Goal: Contribute content

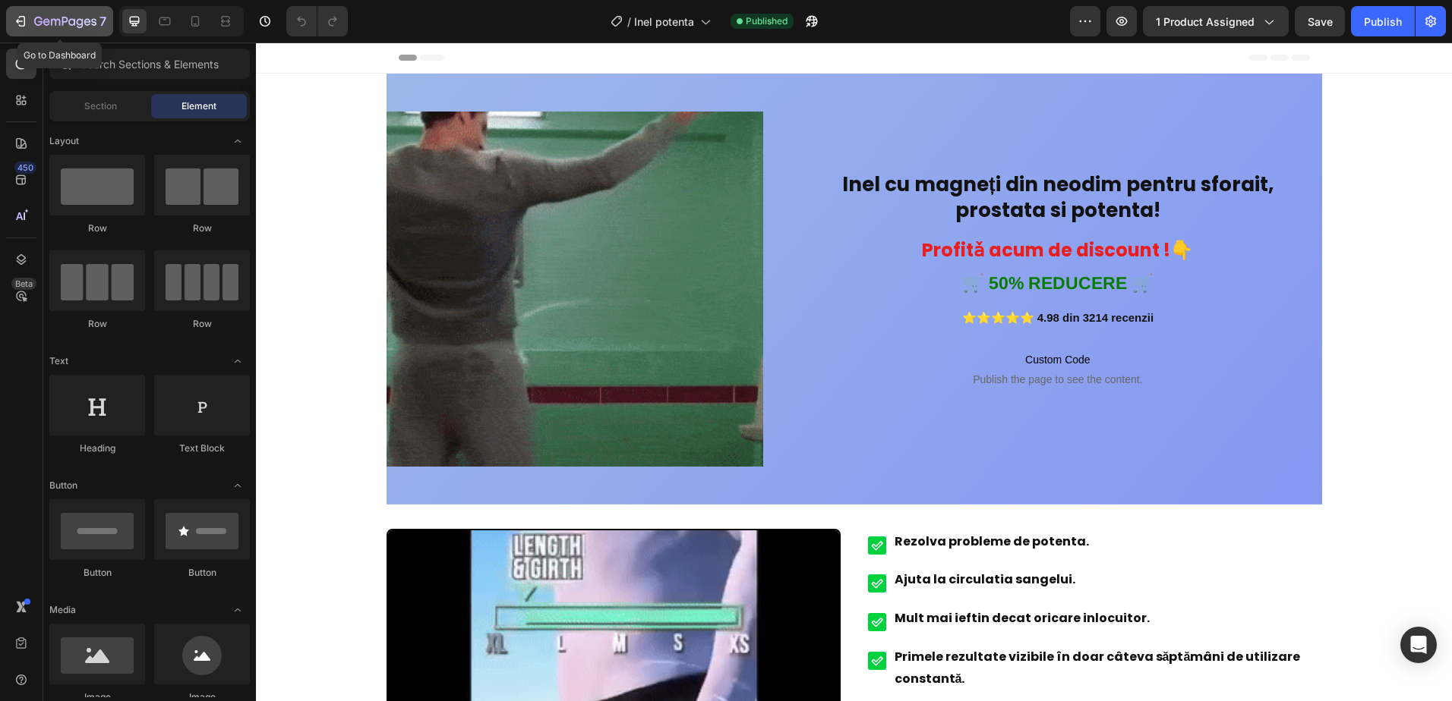
click at [27, 20] on icon "button" at bounding box center [20, 21] width 15 height 15
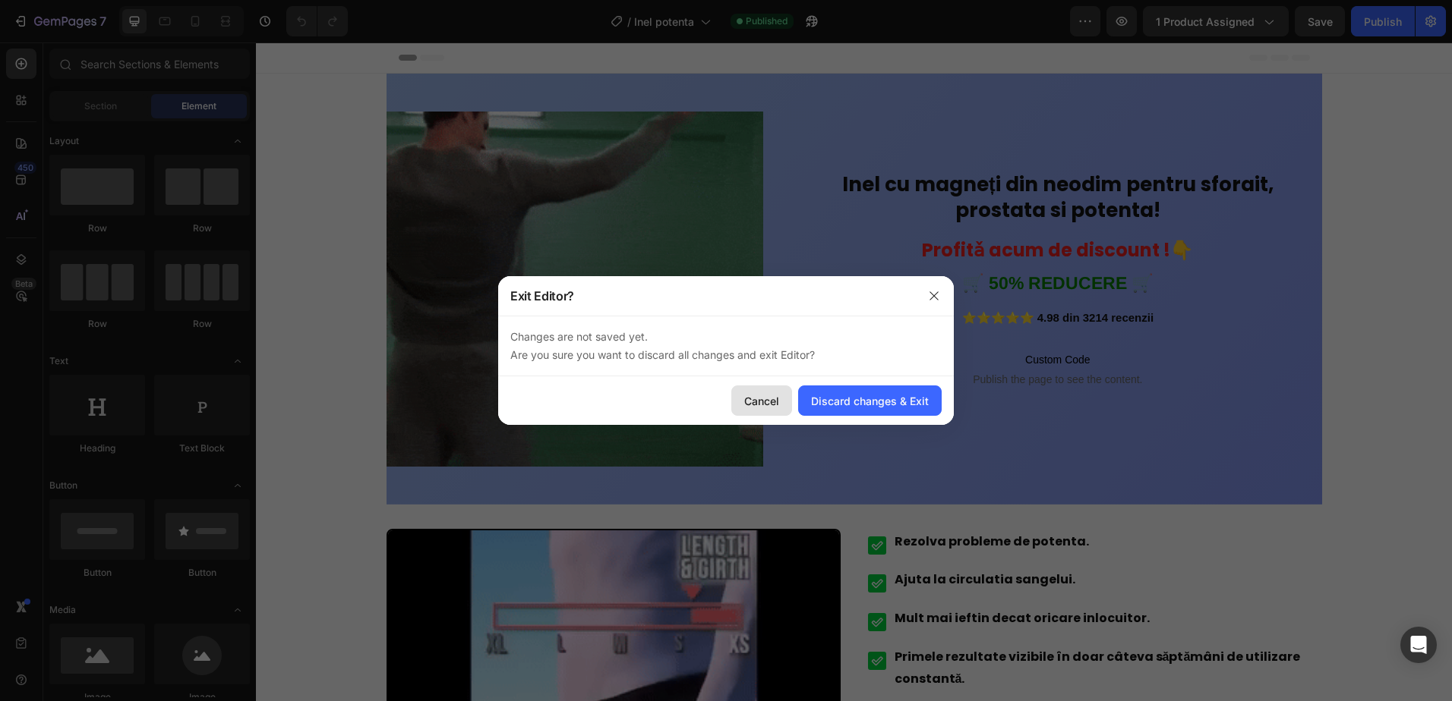
click at [774, 399] on div "Cancel" at bounding box center [761, 401] width 35 height 16
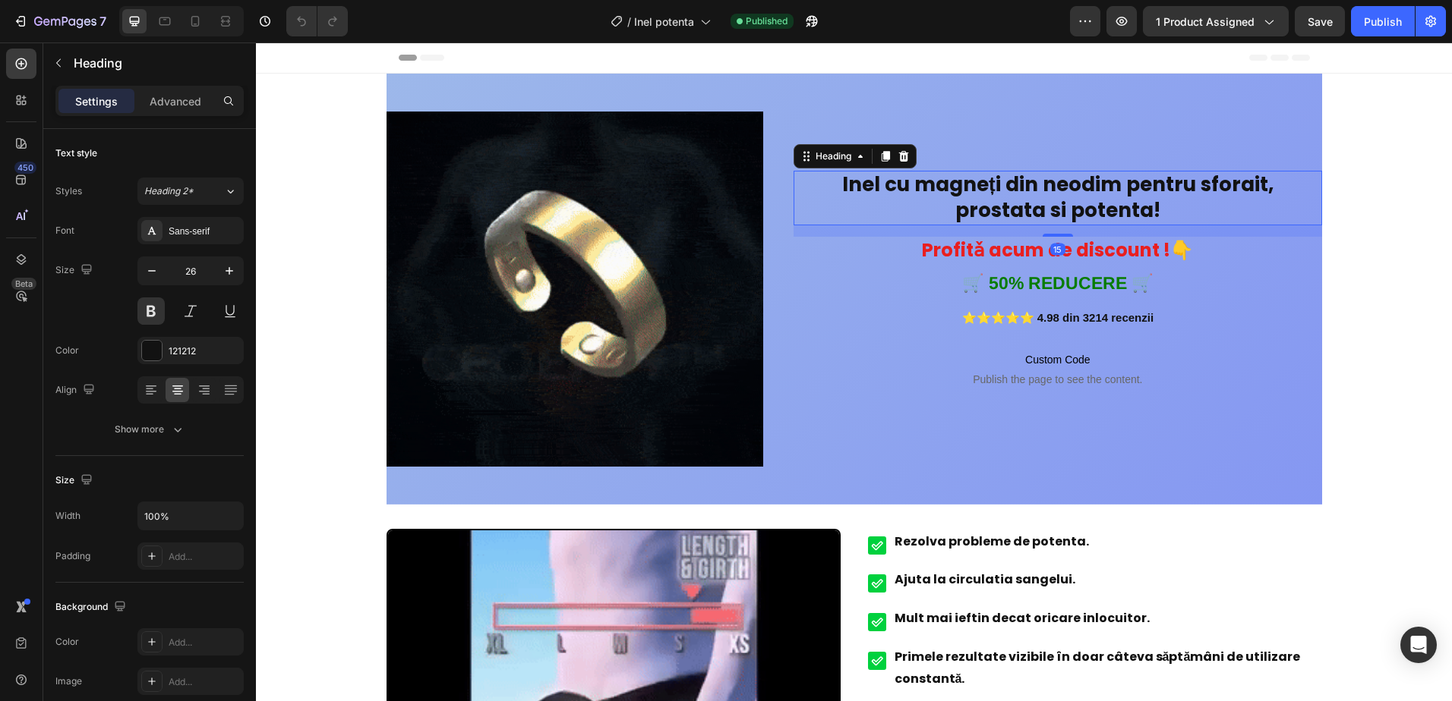
click at [1105, 192] on link "Inel cu magneți din neodim pentru sforait, prostata si potenta!" at bounding box center [1057, 197] width 431 height 53
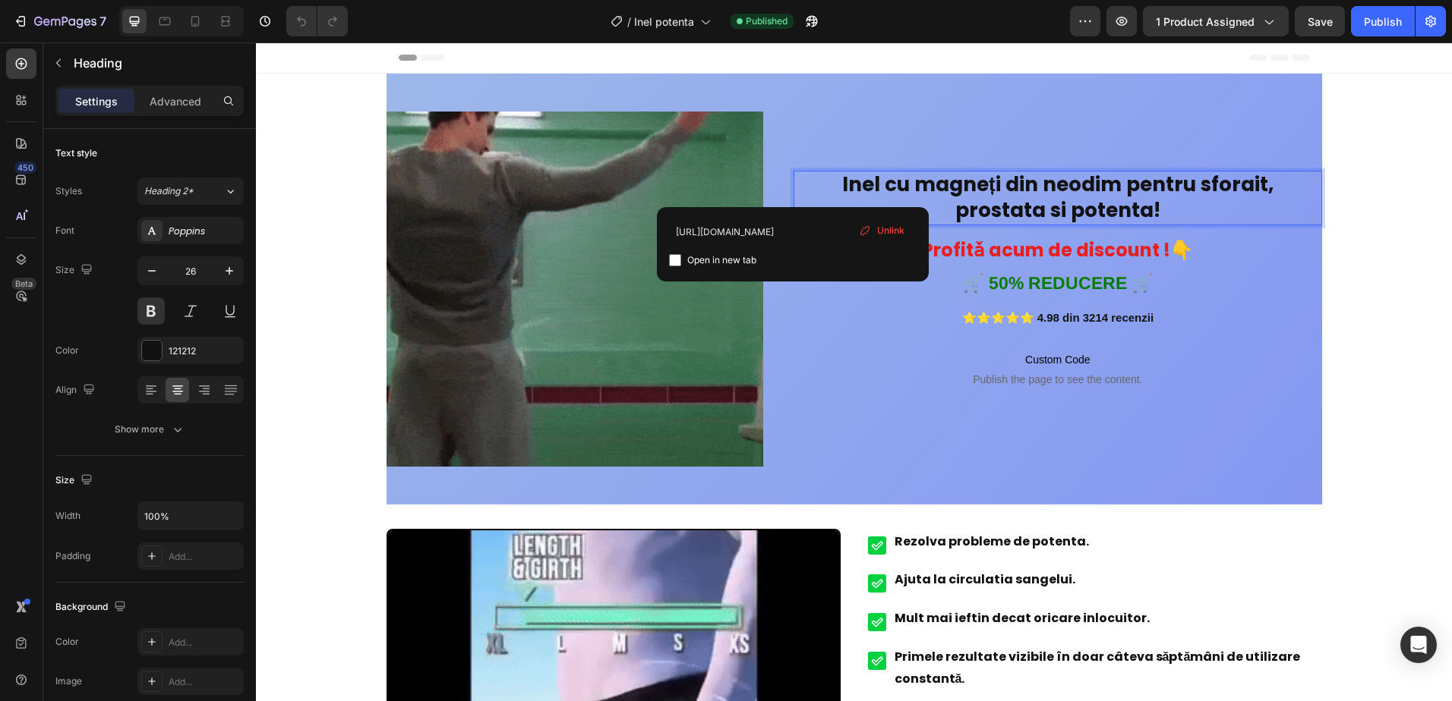
click at [888, 230] on span "Unlink" at bounding box center [890, 231] width 27 height 14
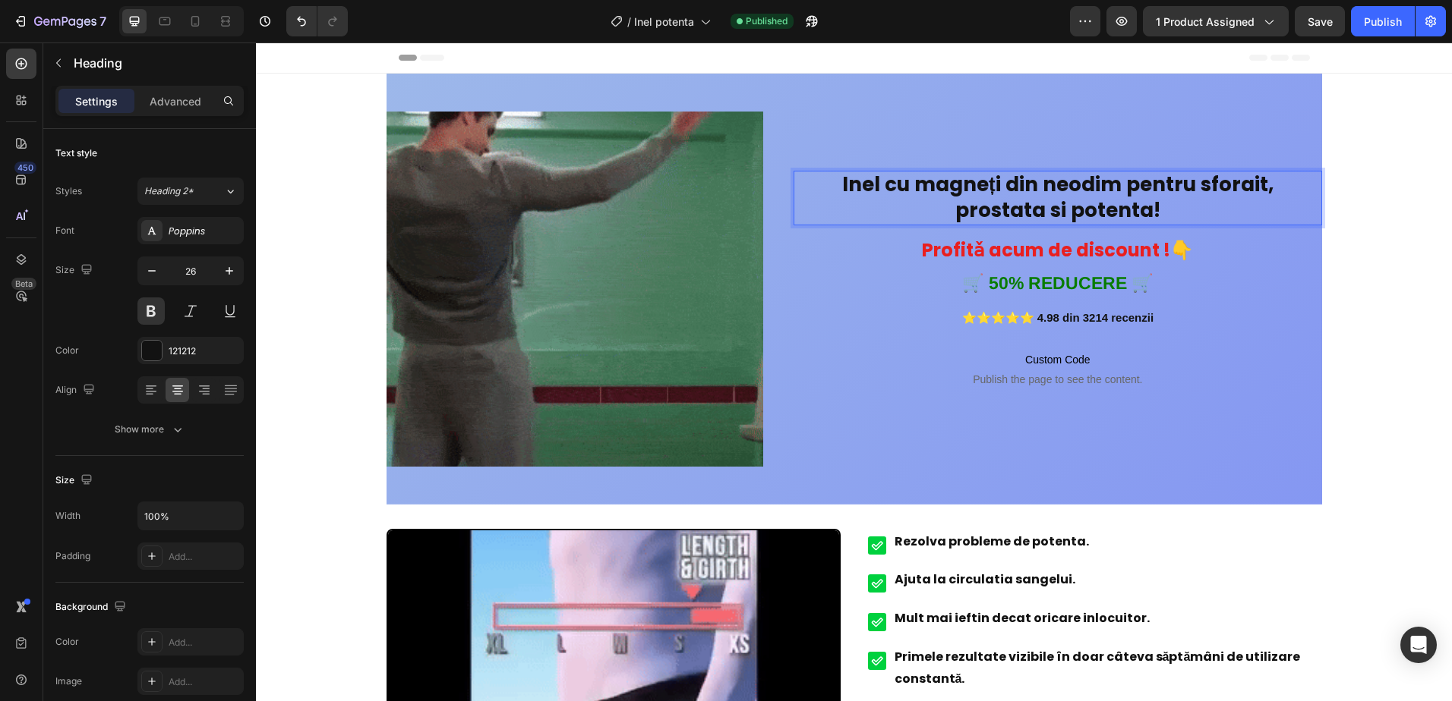
click at [1115, 197] on p "Inel cu magneți din neodim pentru sforait, prostata si potenta!" at bounding box center [1057, 198] width 525 height 52
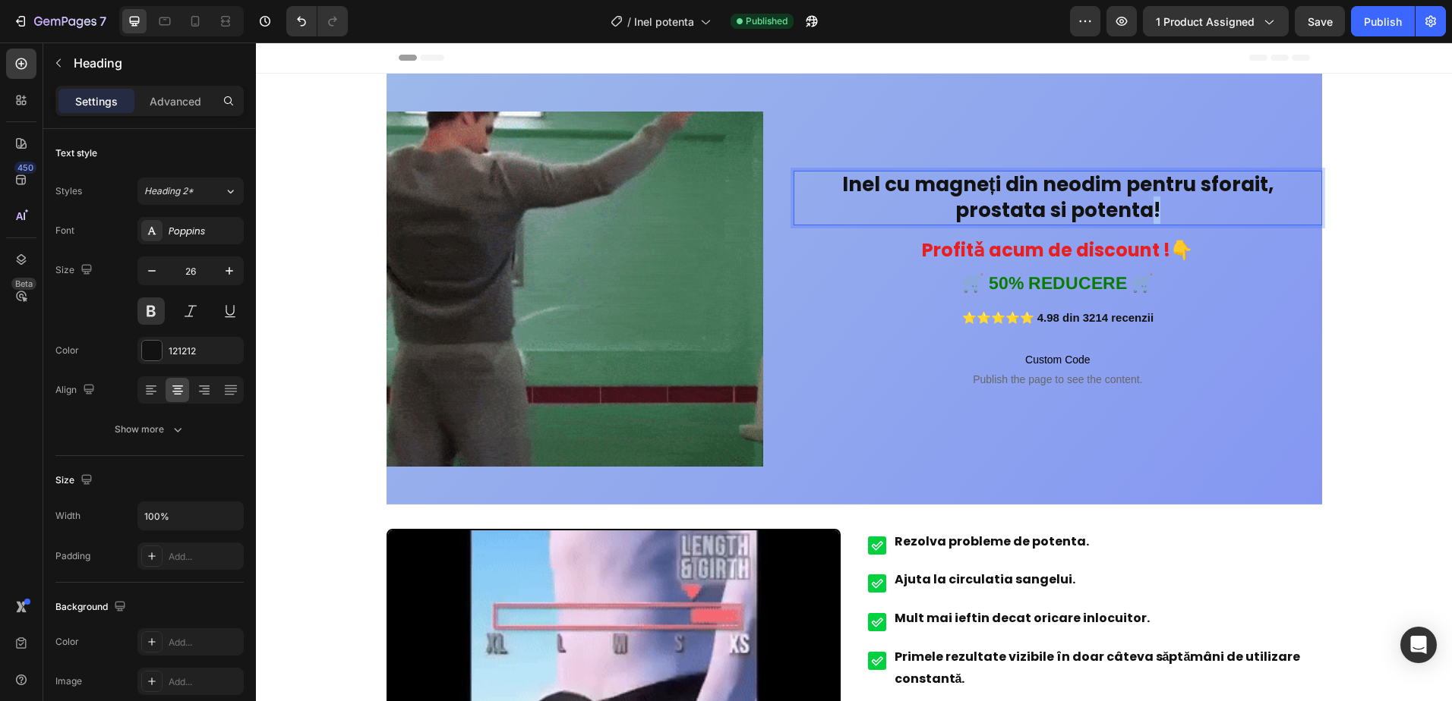
click at [1100, 212] on p "Inel cu magneți din neodim pentru sforait, prostata si potenta!" at bounding box center [1057, 198] width 525 height 52
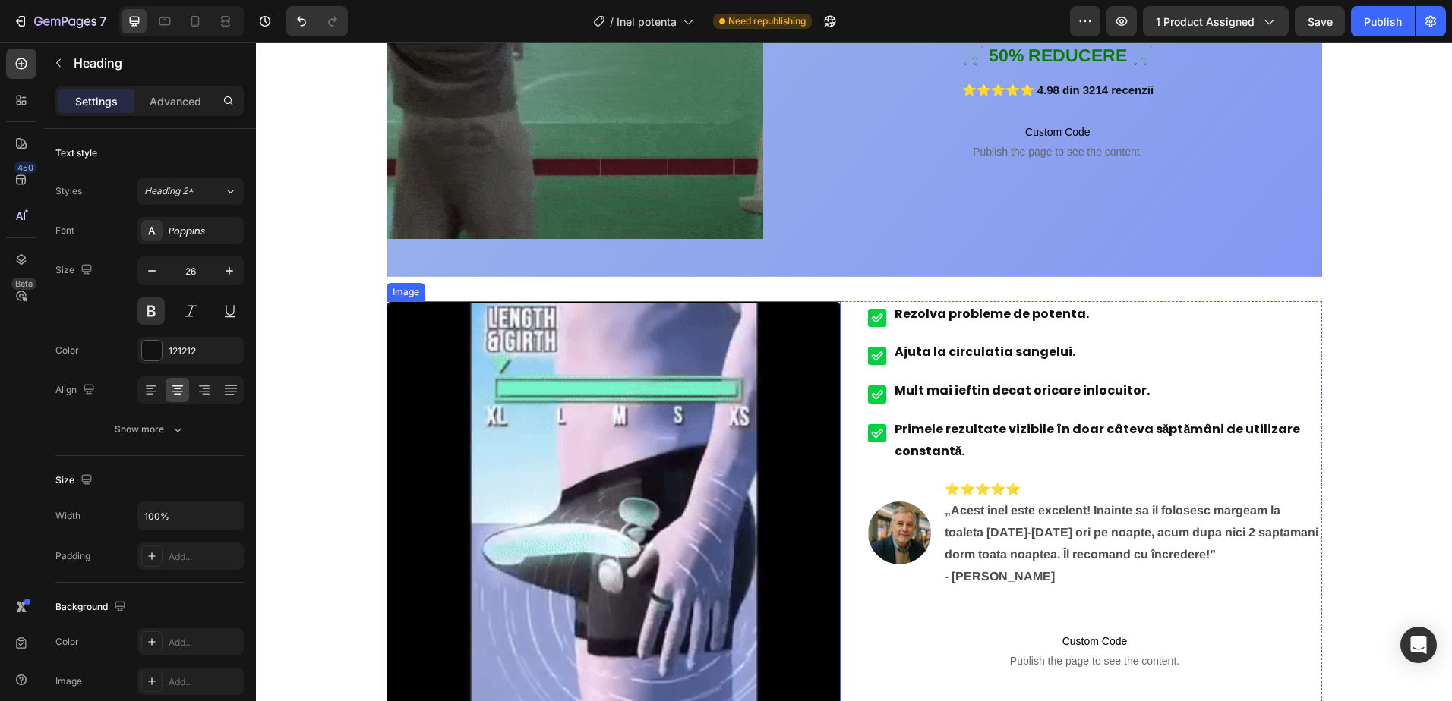
scroll to position [456, 0]
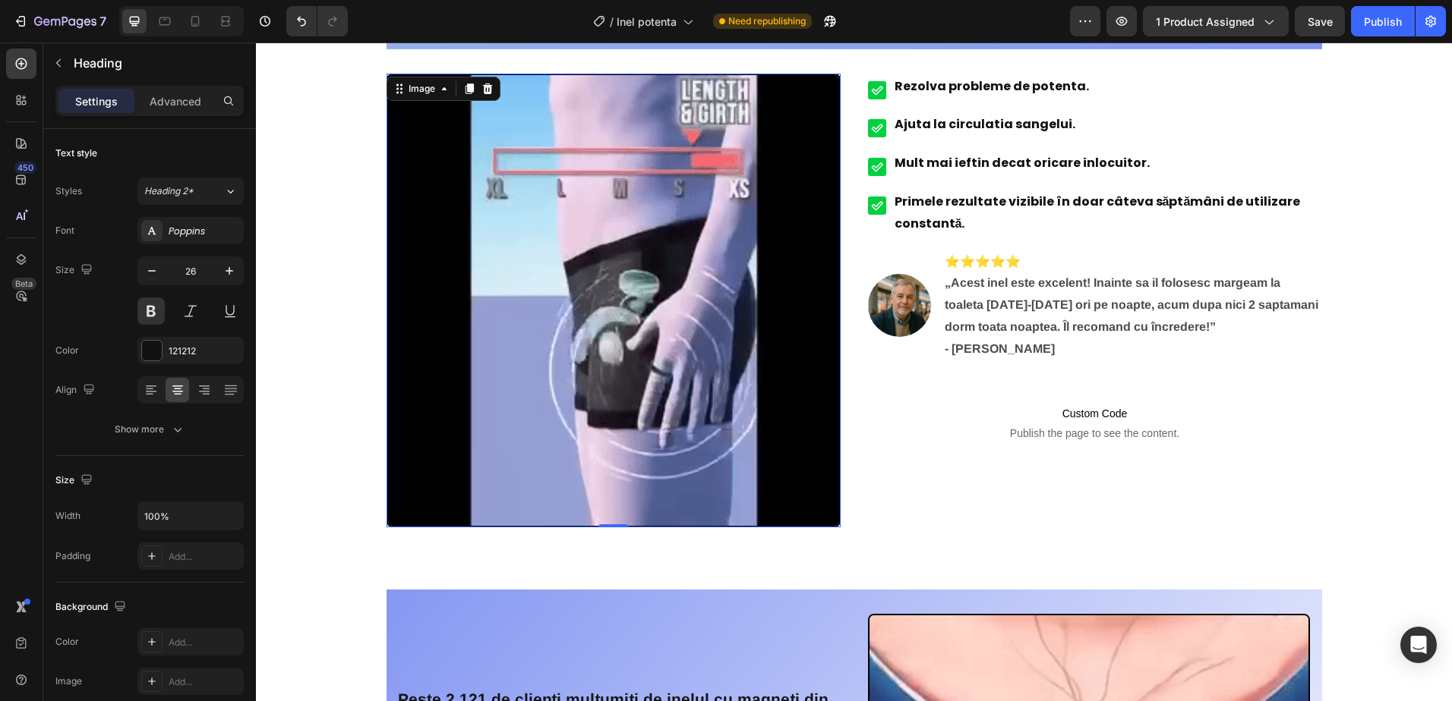
click at [706, 342] on img at bounding box center [613, 301] width 454 height 454
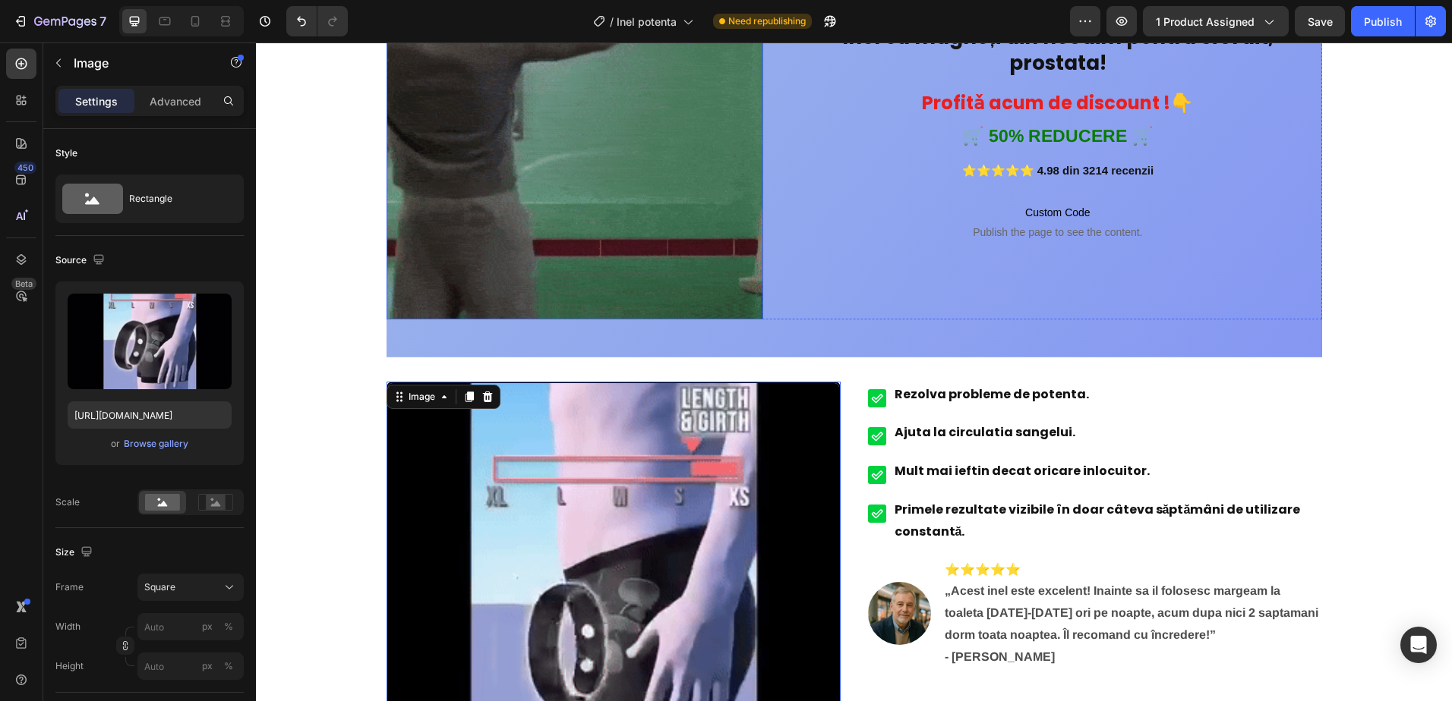
scroll to position [0, 0]
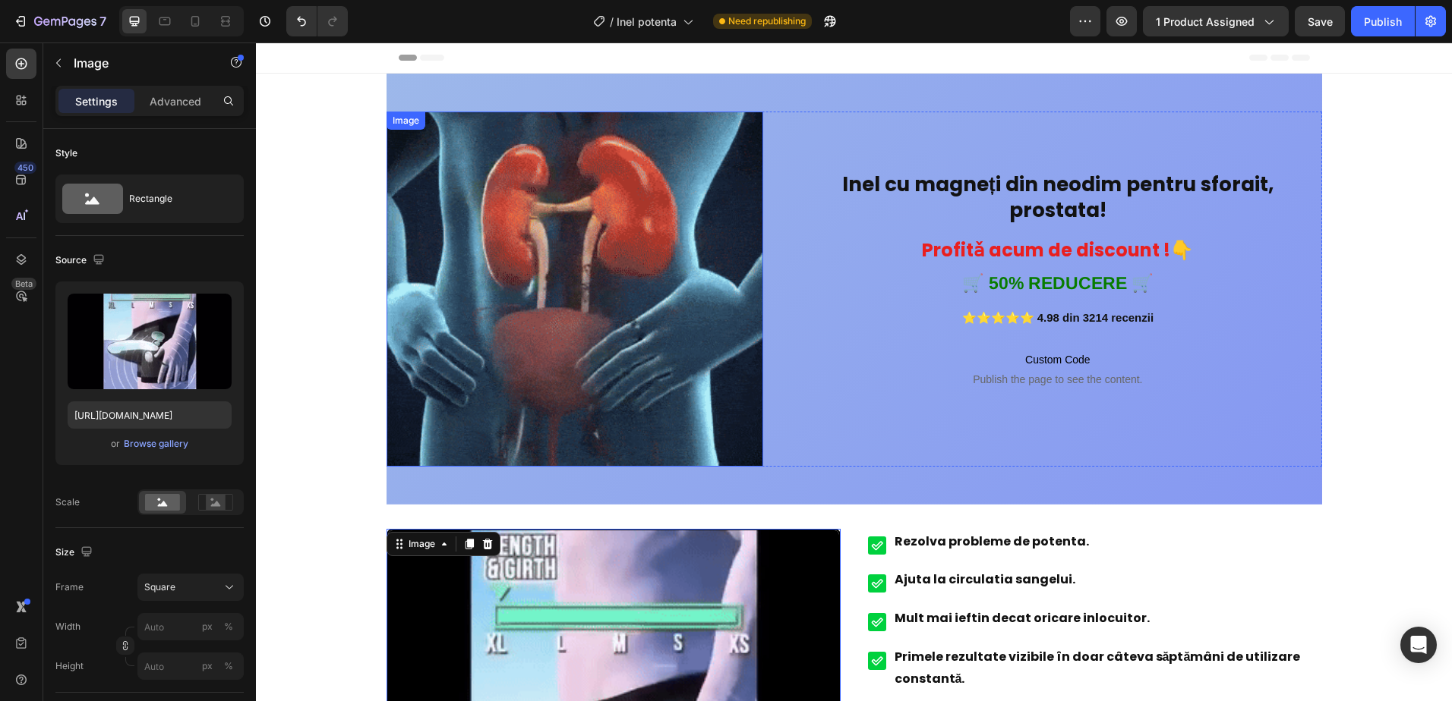
click at [700, 274] on img at bounding box center [574, 289] width 377 height 355
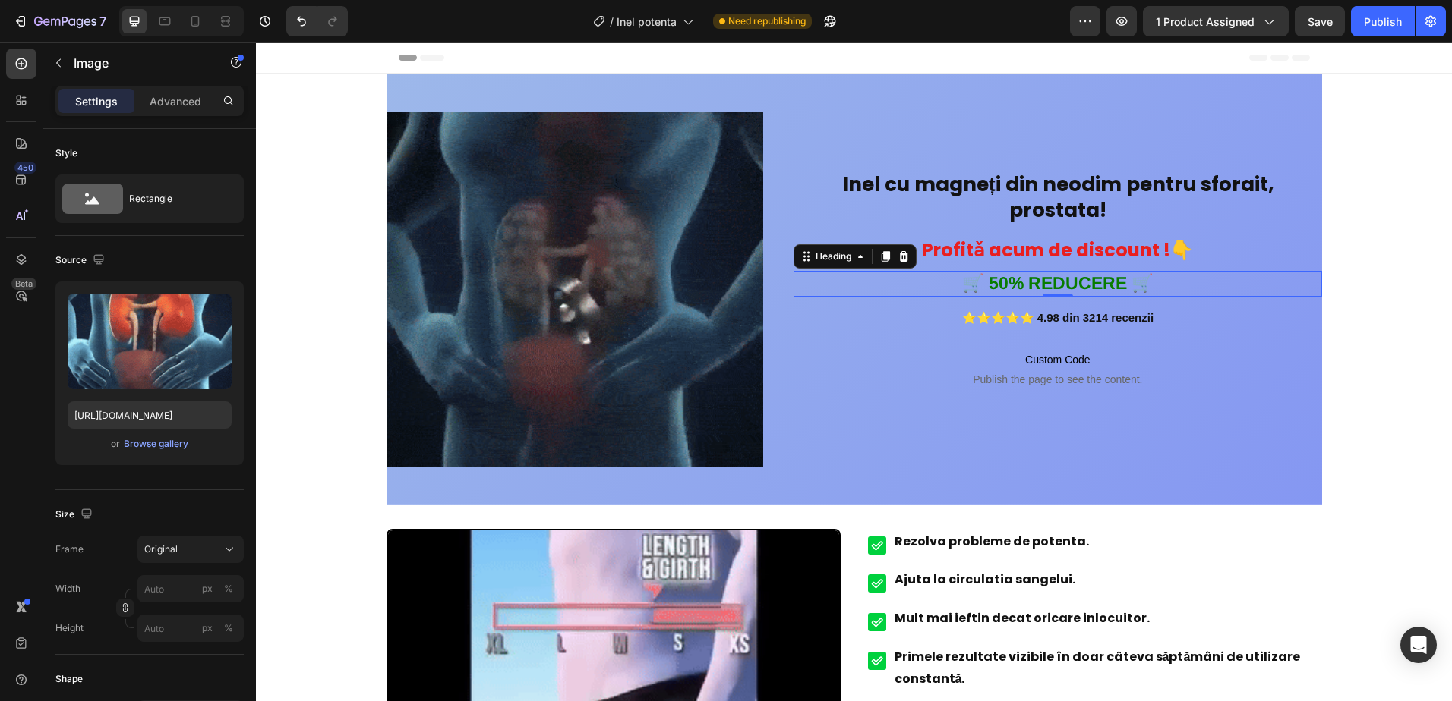
click at [859, 275] on h2 "🛒 50% REDUCERE 🛒" at bounding box center [1057, 284] width 528 height 26
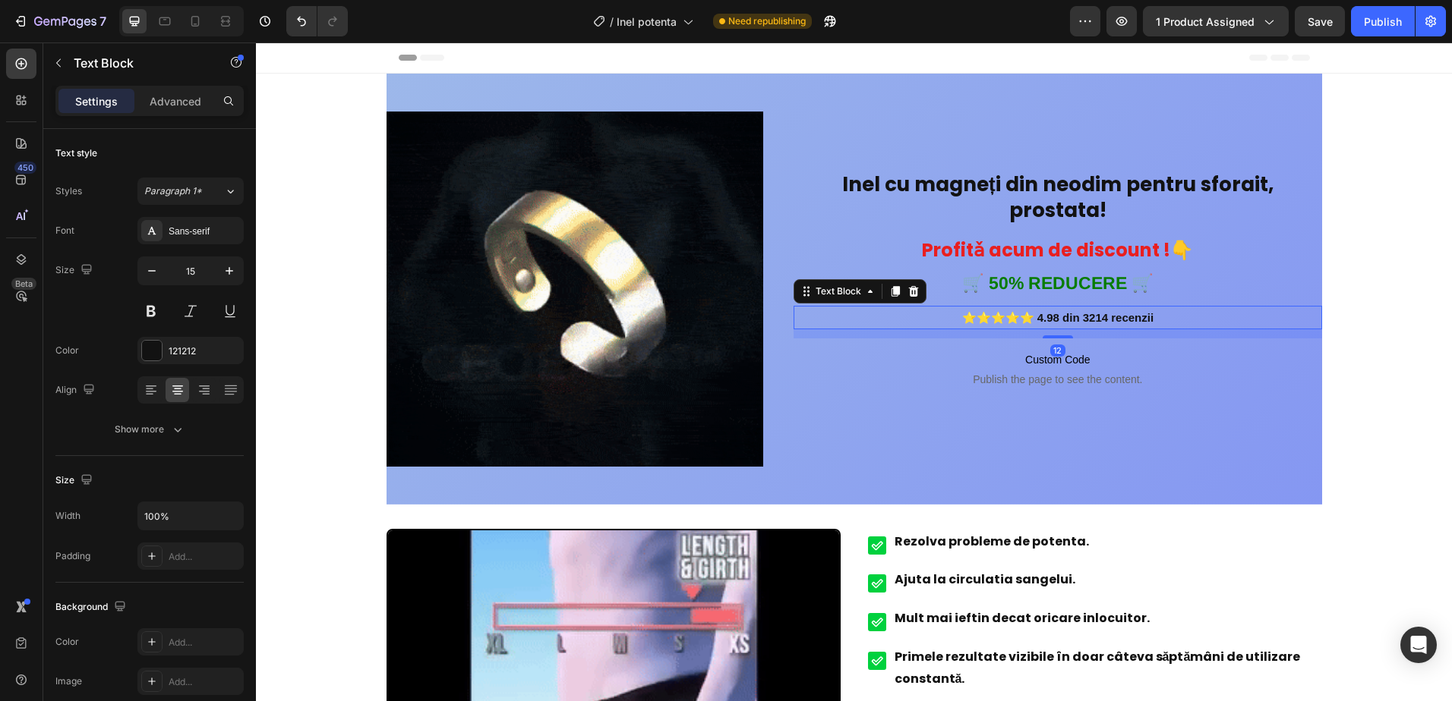
click at [859, 324] on p "⭐⭐⭐⭐⭐ 4.98 din 3214 recenzii" at bounding box center [1057, 317] width 525 height 20
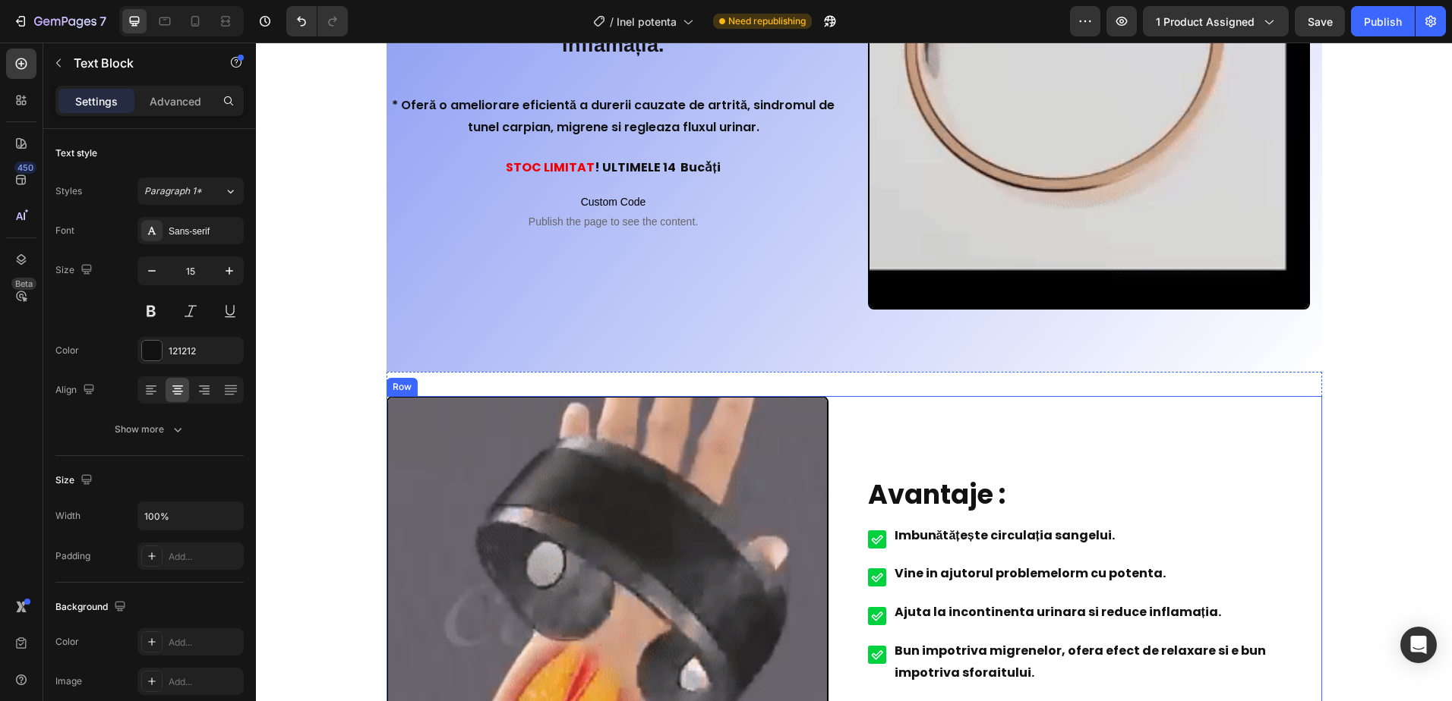
scroll to position [1442, 0]
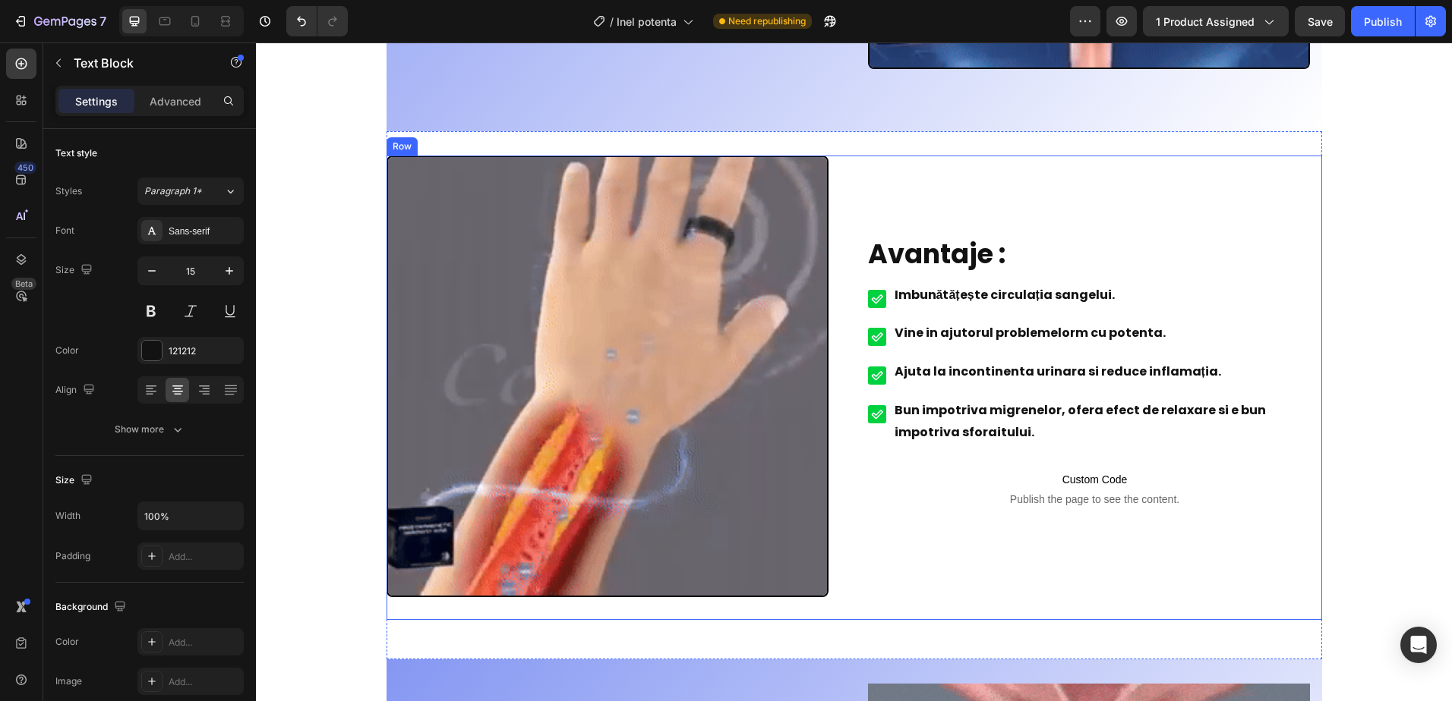
click at [1127, 199] on div "Avantaje : Heading Imbunătățește circulația sangelui. Vine in ajutorul probleme…" at bounding box center [1095, 388] width 454 height 465
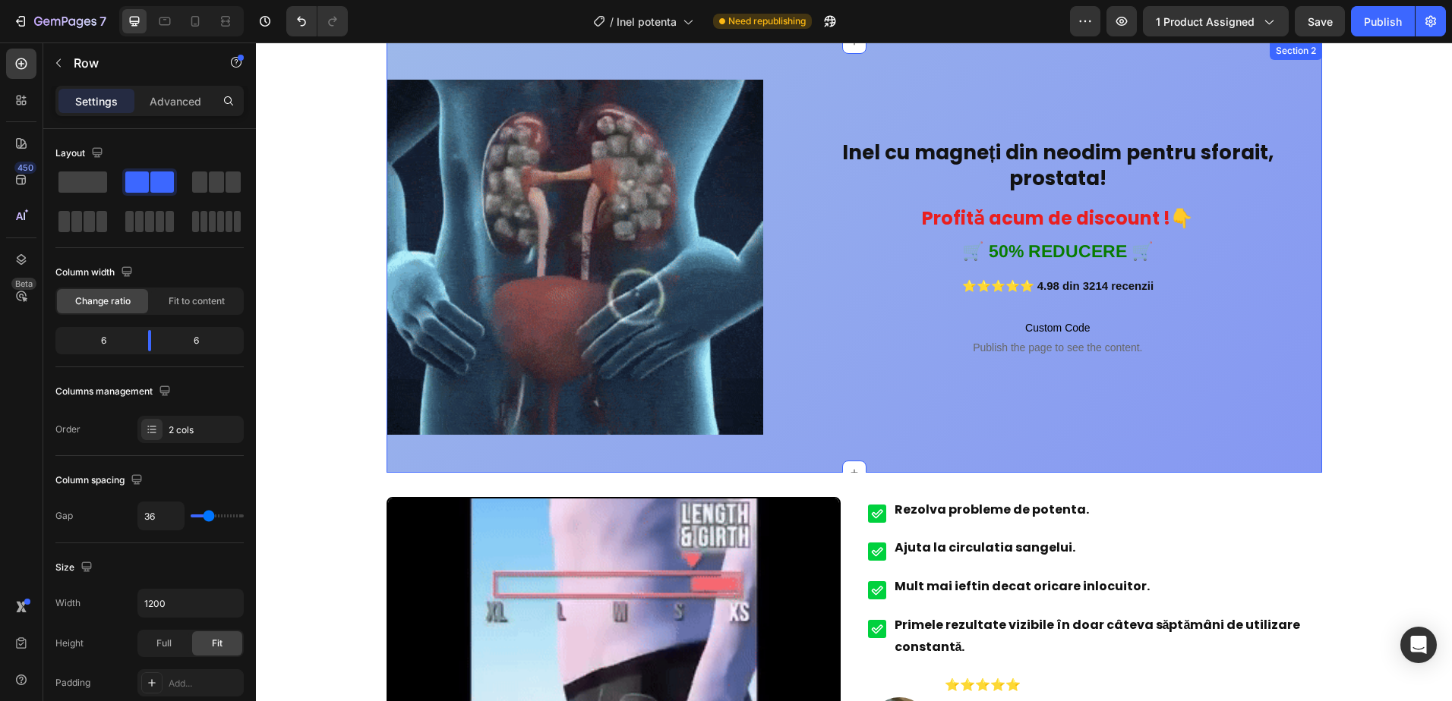
scroll to position [0, 0]
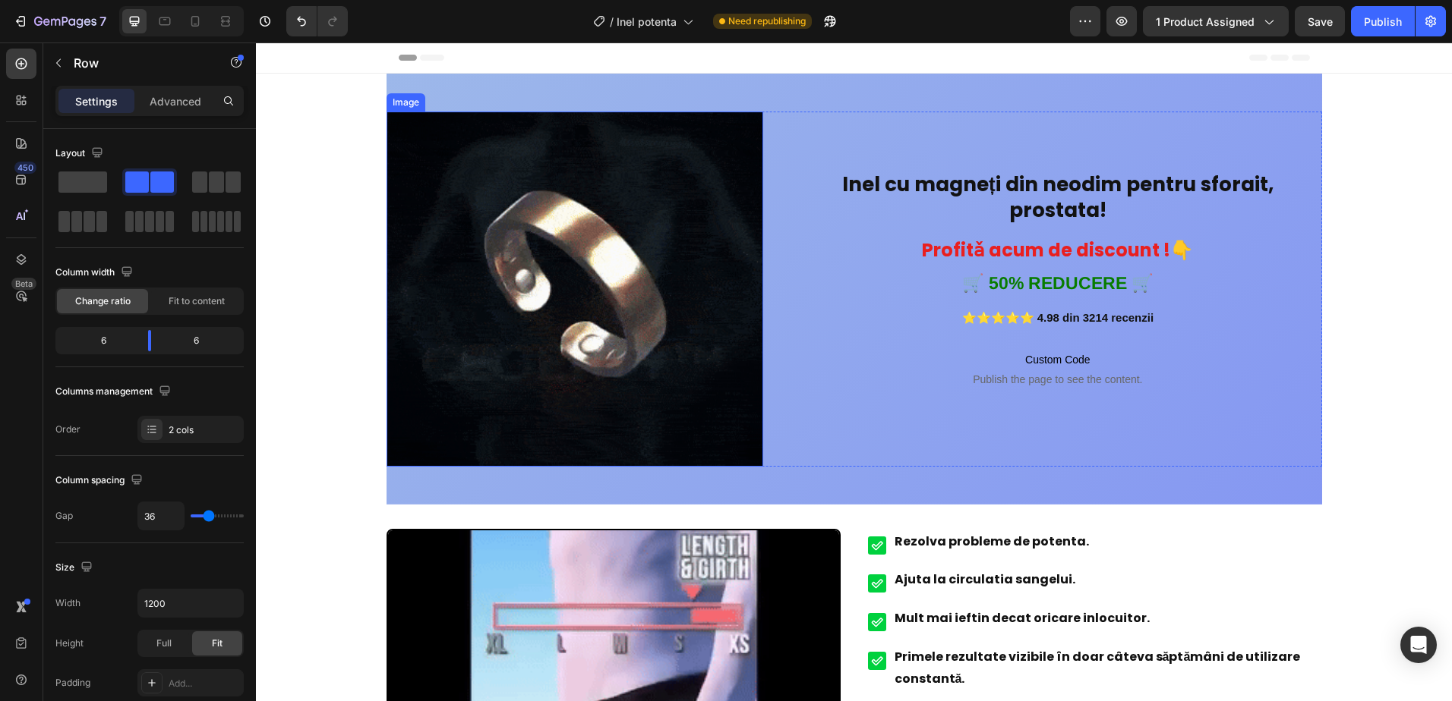
click at [613, 309] on img at bounding box center [574, 289] width 377 height 355
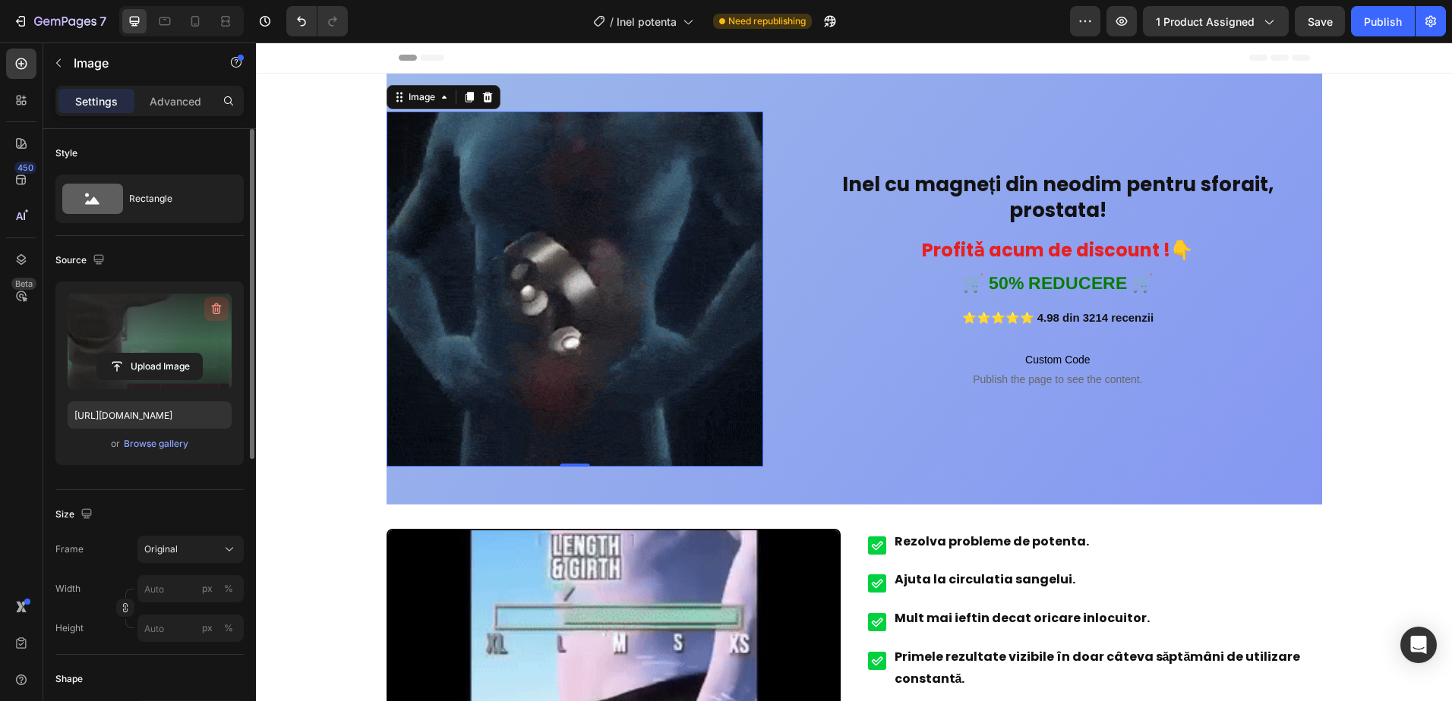
click at [214, 312] on icon "button" at bounding box center [216, 308] width 15 height 15
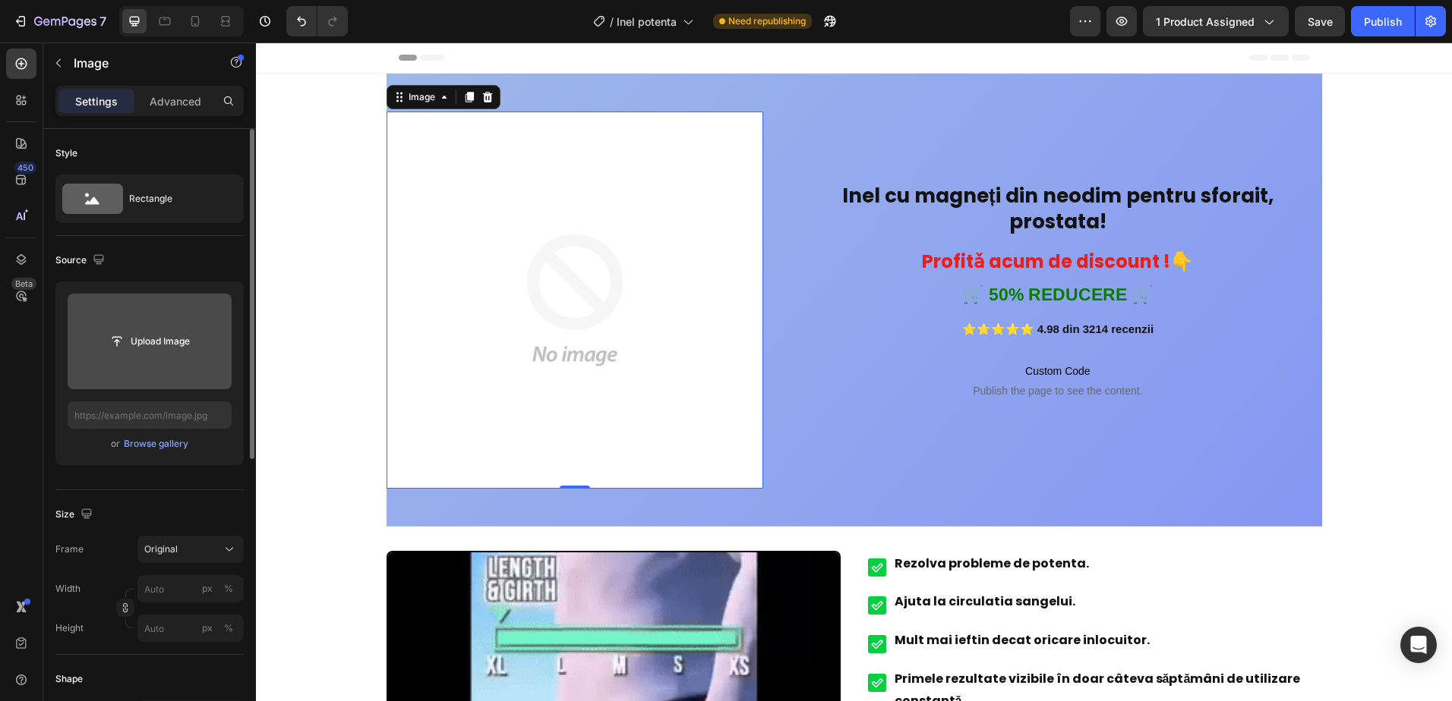
click at [164, 333] on input "file" at bounding box center [149, 342] width 105 height 26
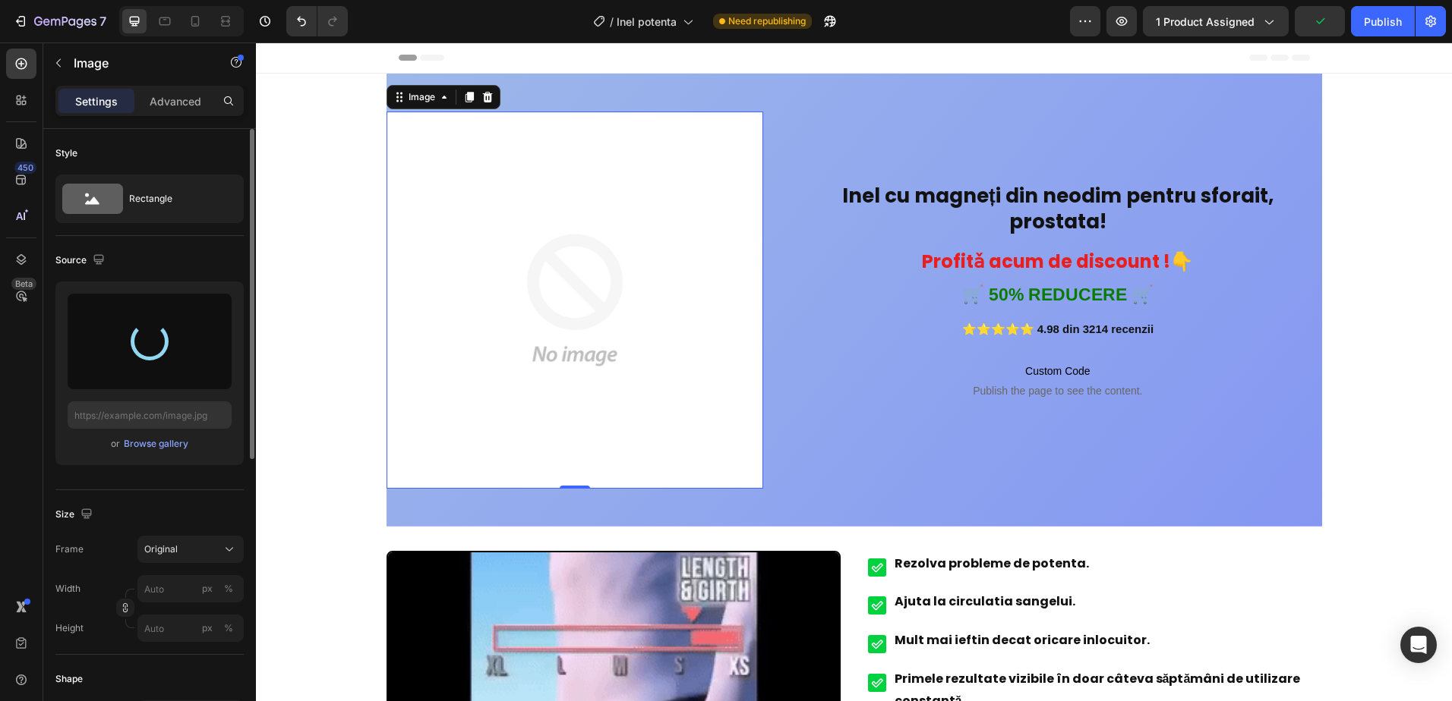
type input "[URL][DOMAIN_NAME]"
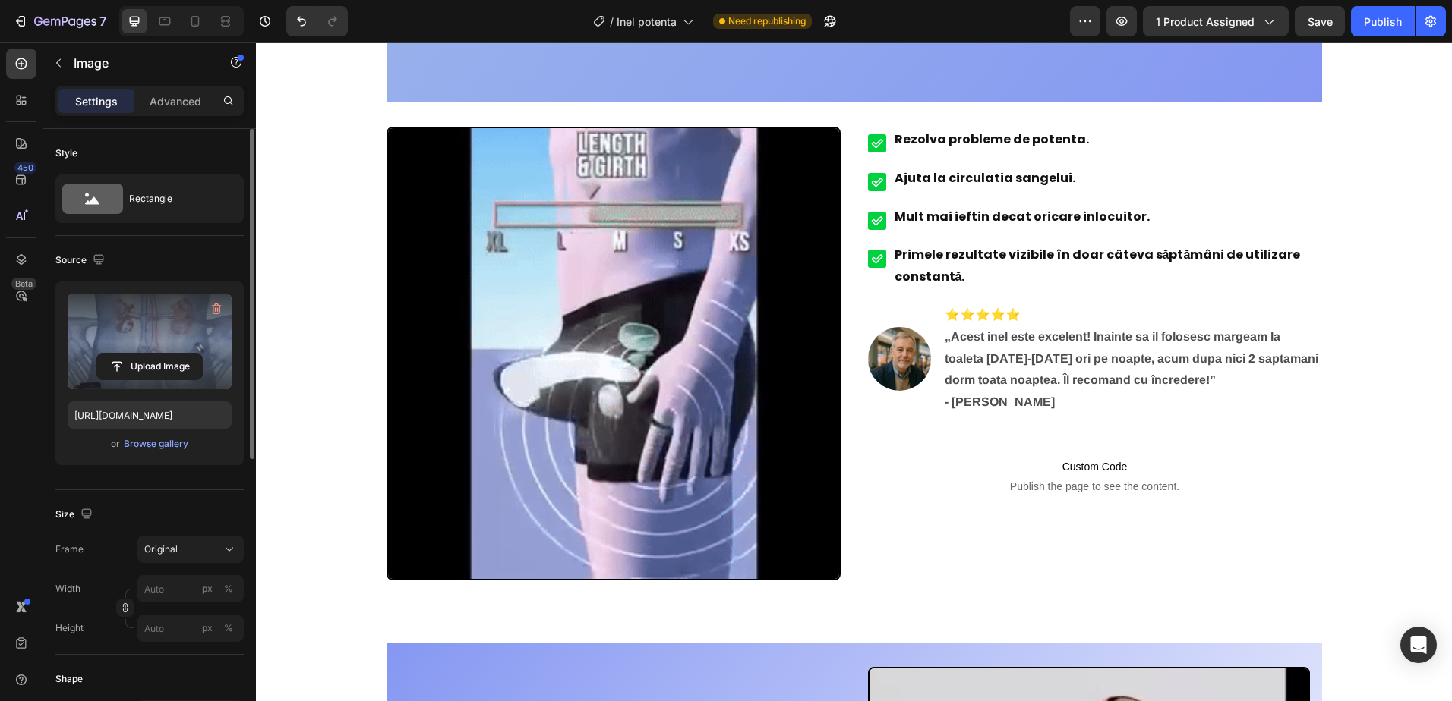
scroll to position [456, 0]
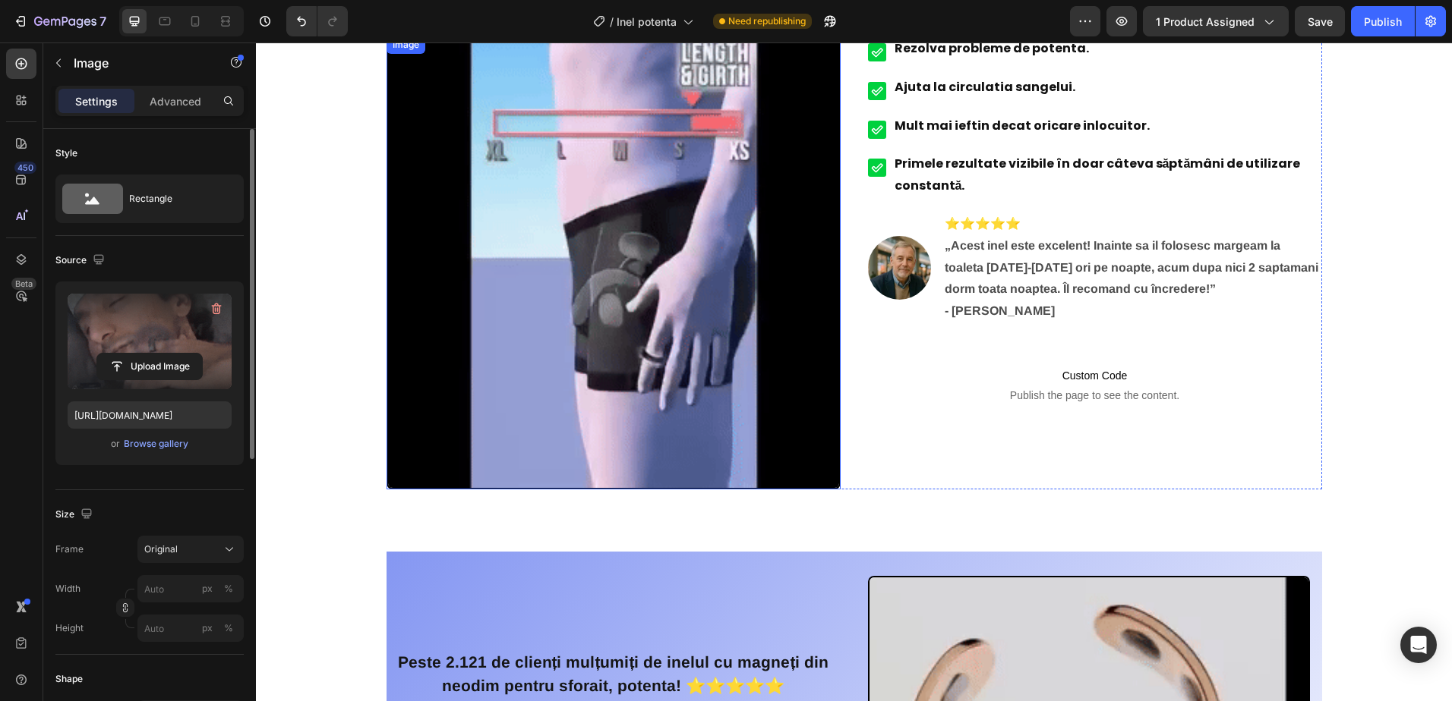
click at [738, 285] on img at bounding box center [613, 263] width 454 height 454
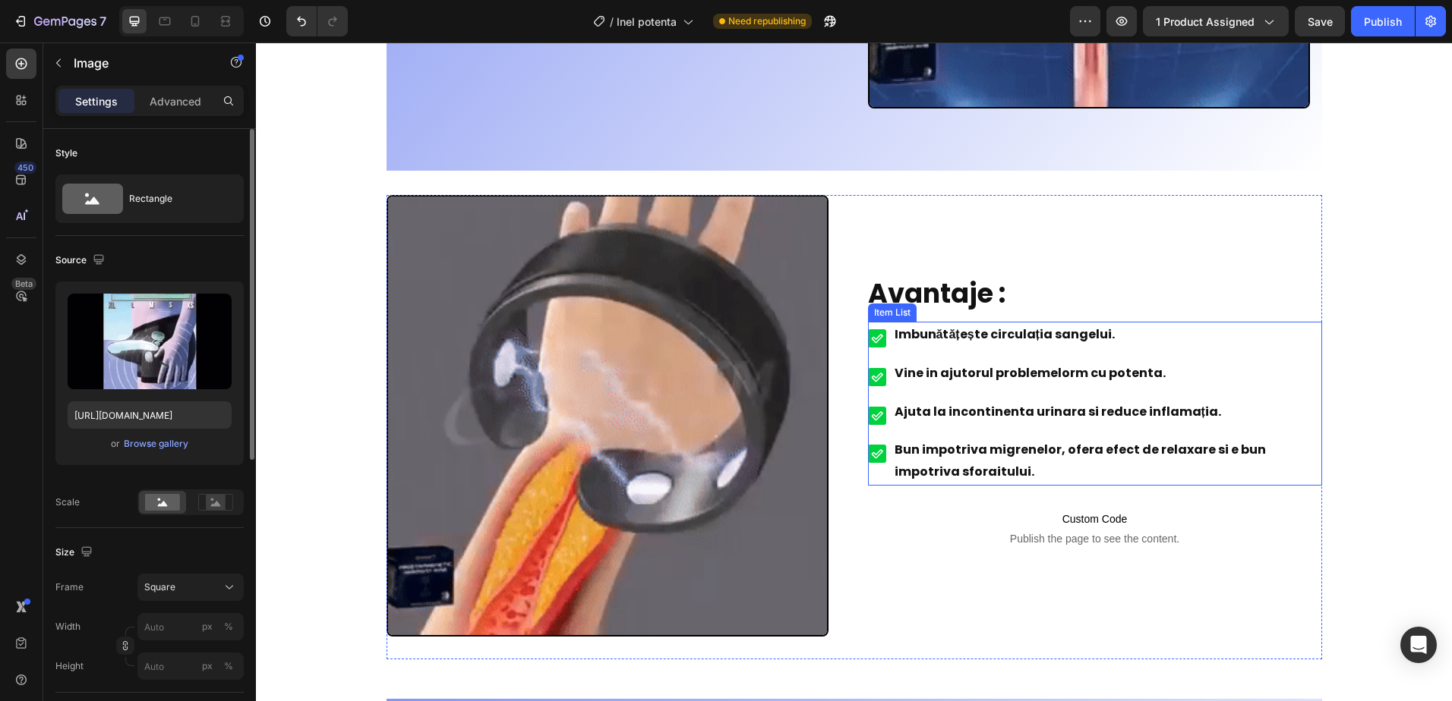
scroll to position [1215, 0]
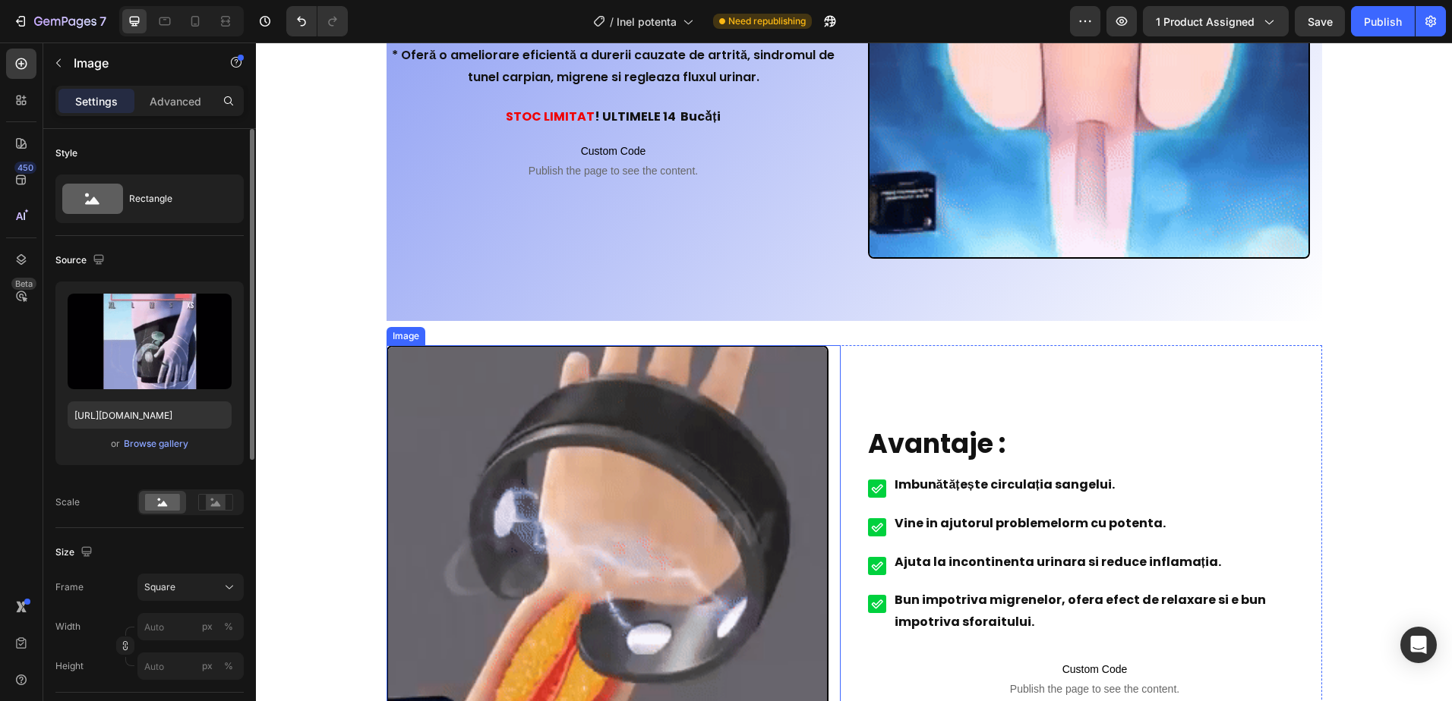
click at [637, 419] on img at bounding box center [607, 566] width 442 height 442
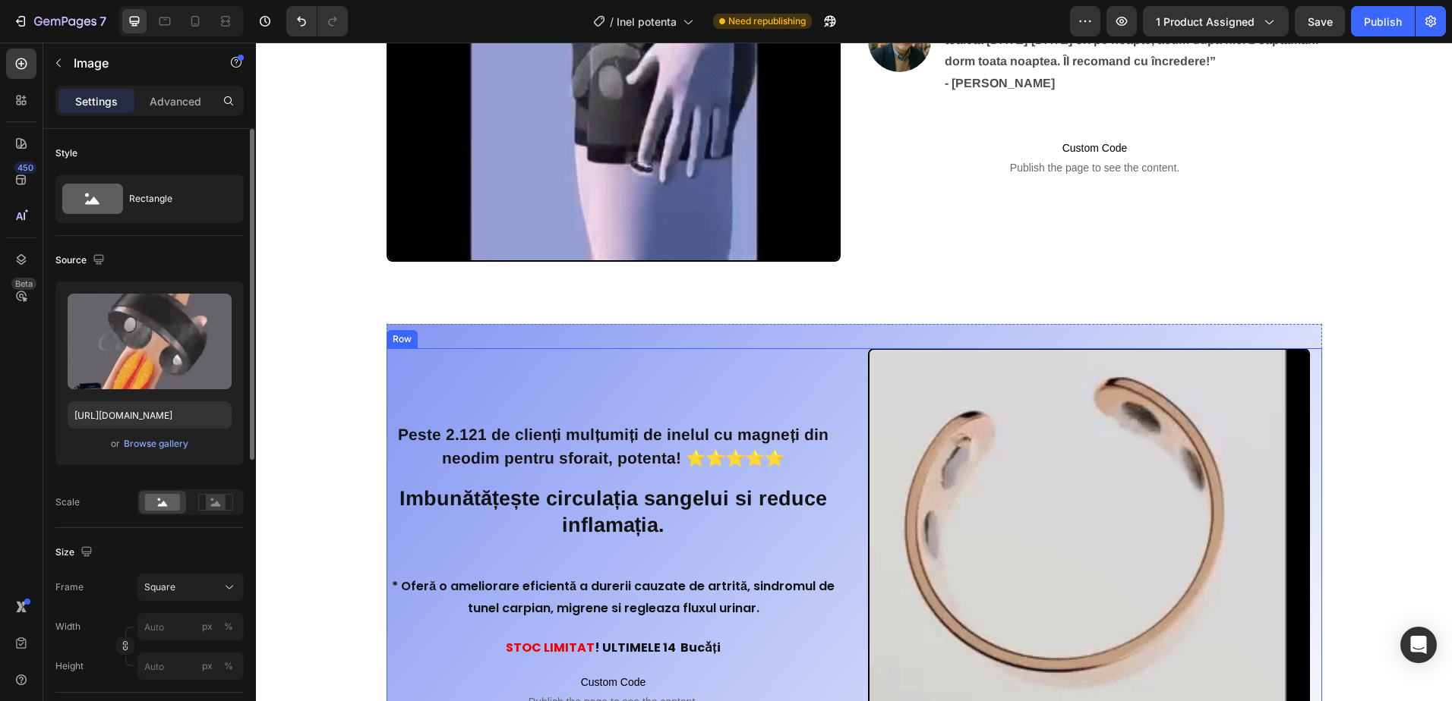
scroll to position [228, 0]
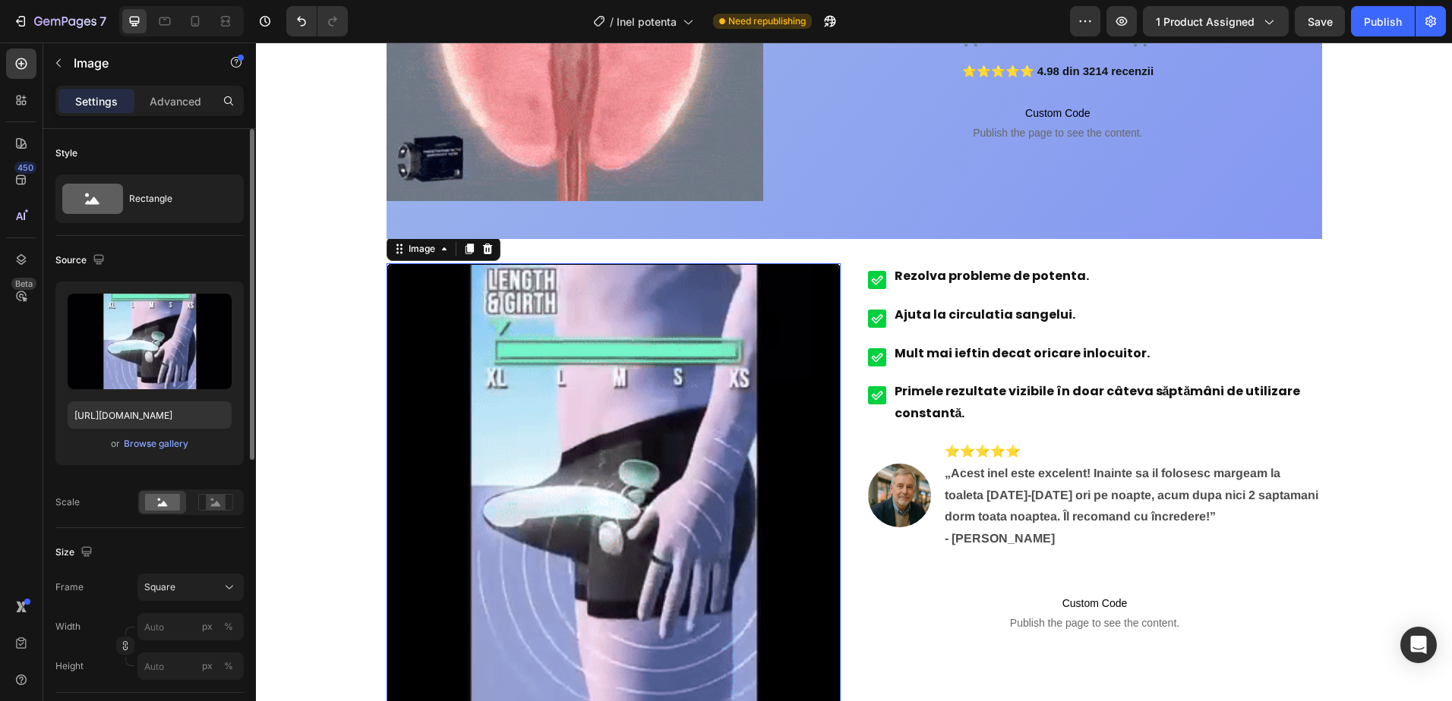
click at [551, 377] on img at bounding box center [613, 490] width 454 height 454
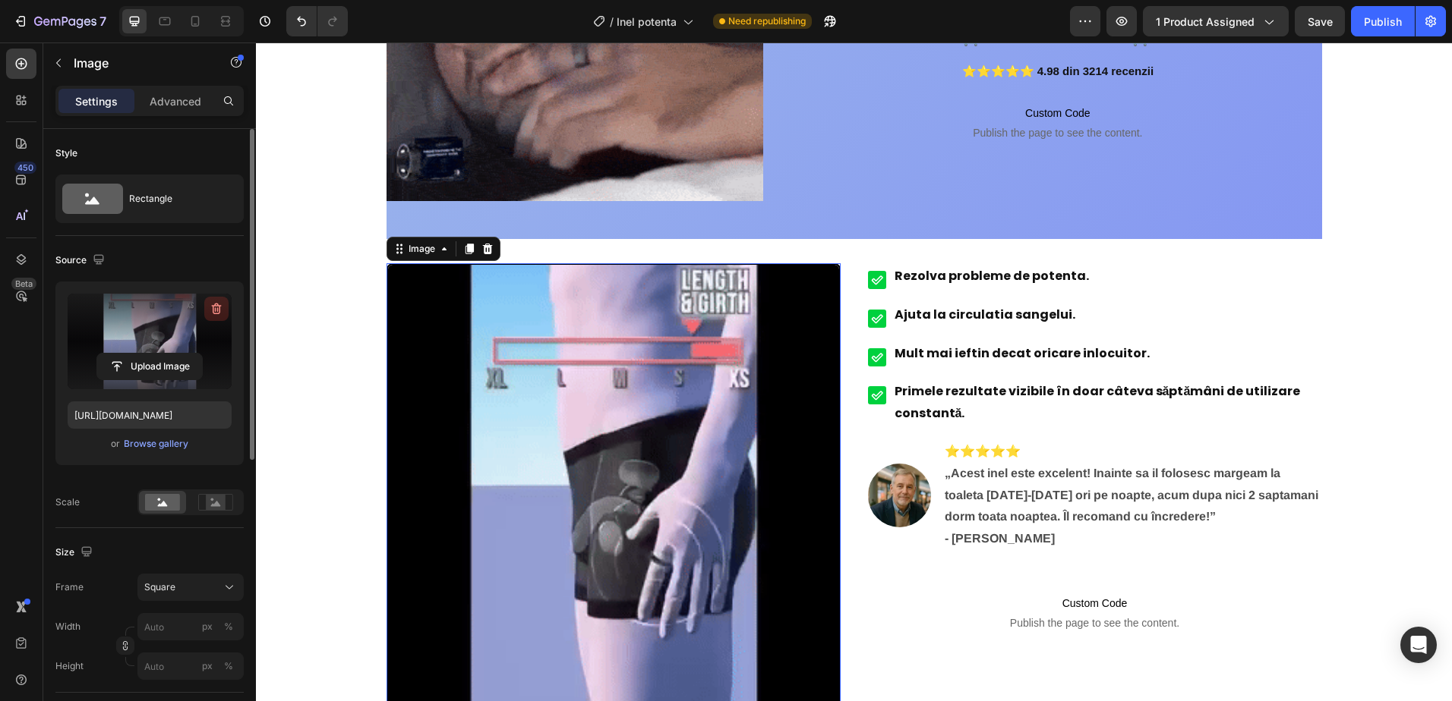
click at [218, 305] on icon "button" at bounding box center [216, 308] width 15 height 15
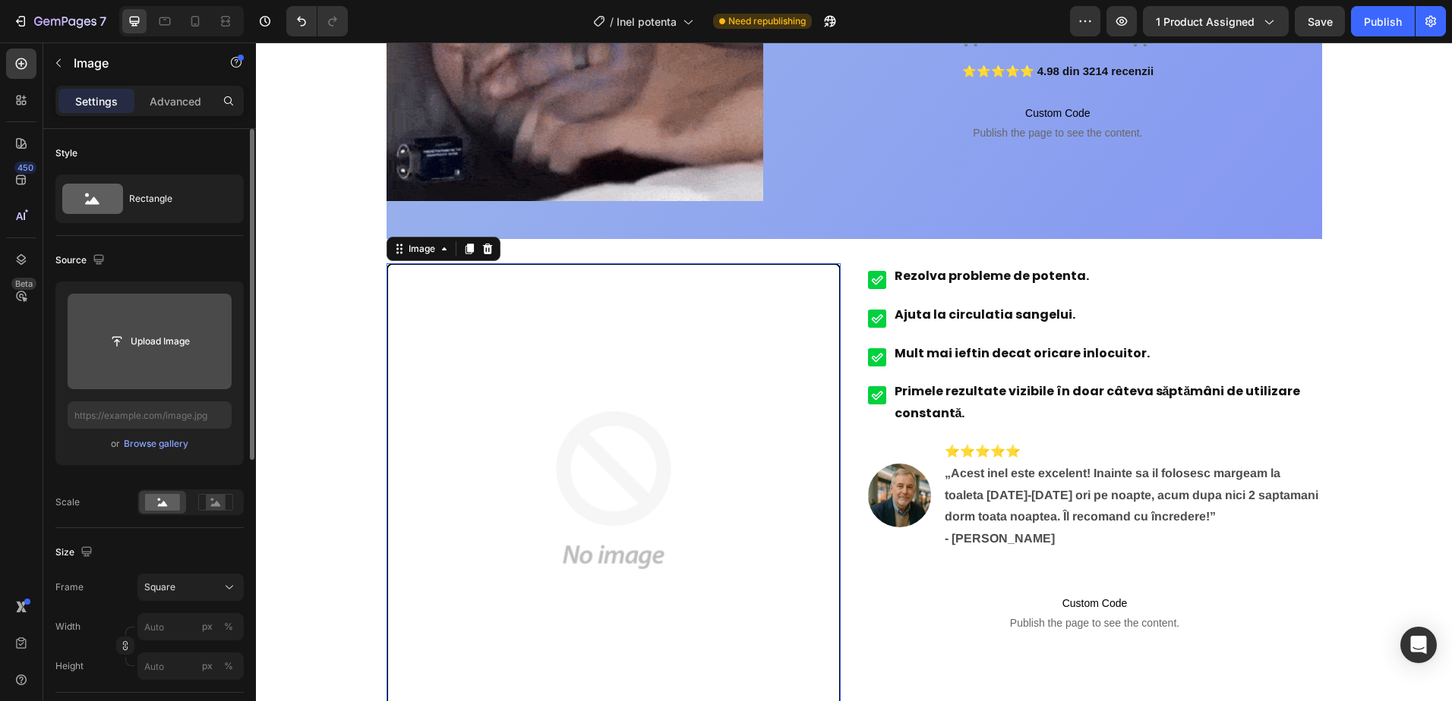
click at [149, 342] on input "file" at bounding box center [149, 342] width 105 height 26
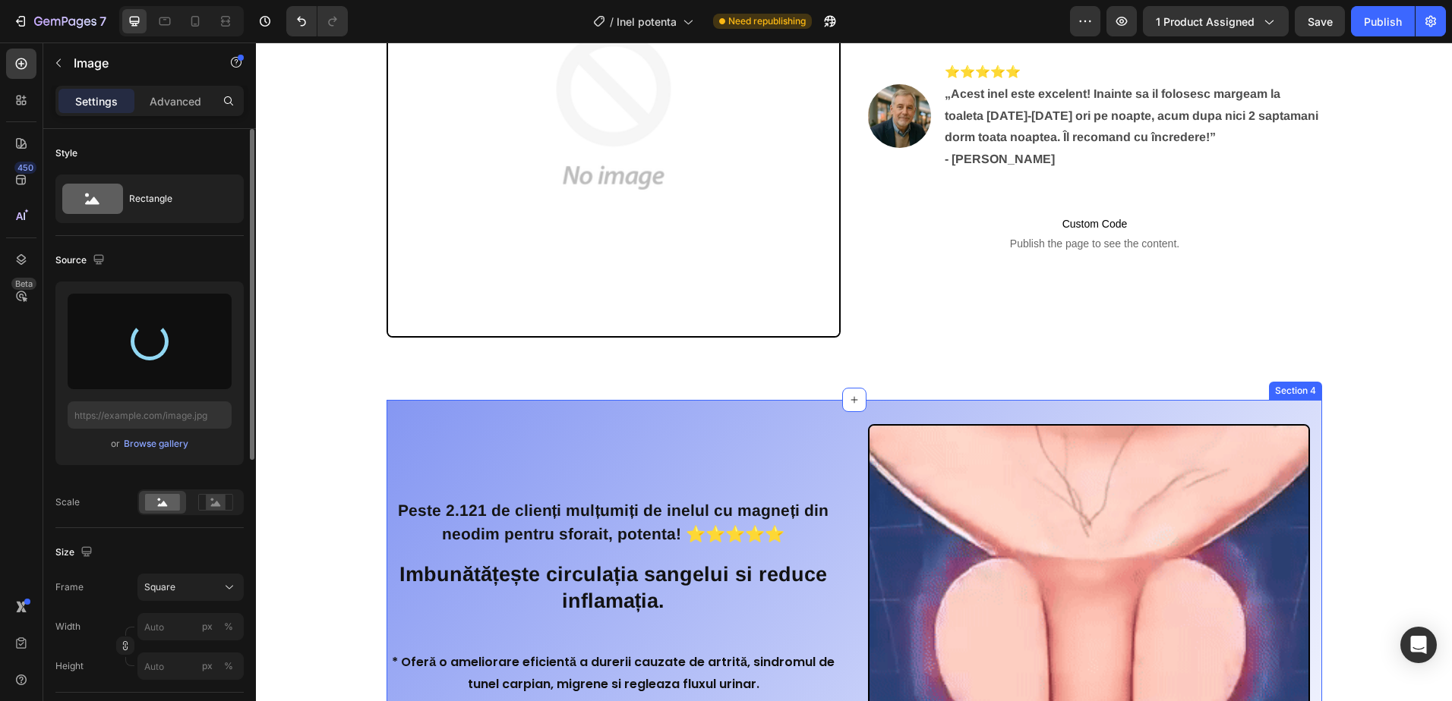
scroll to position [835, 0]
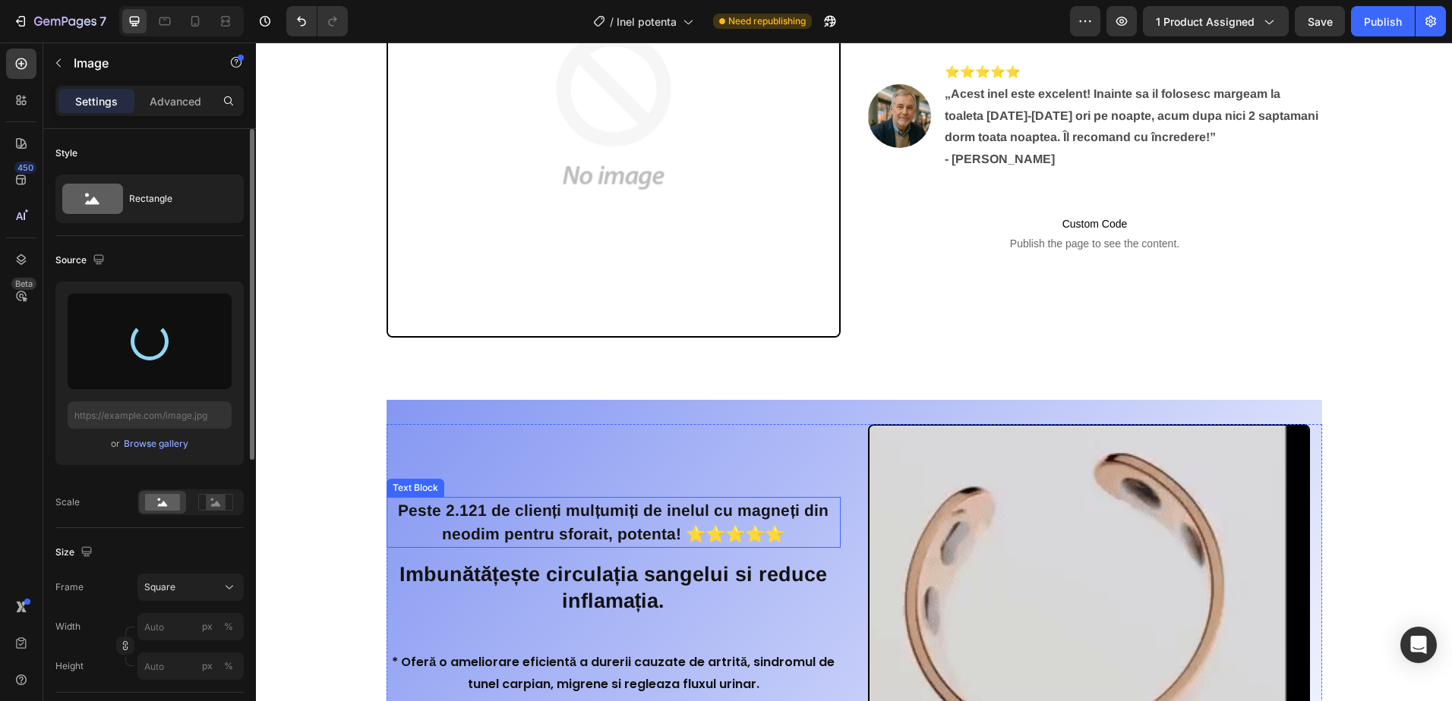
type input "[URL][DOMAIN_NAME]"
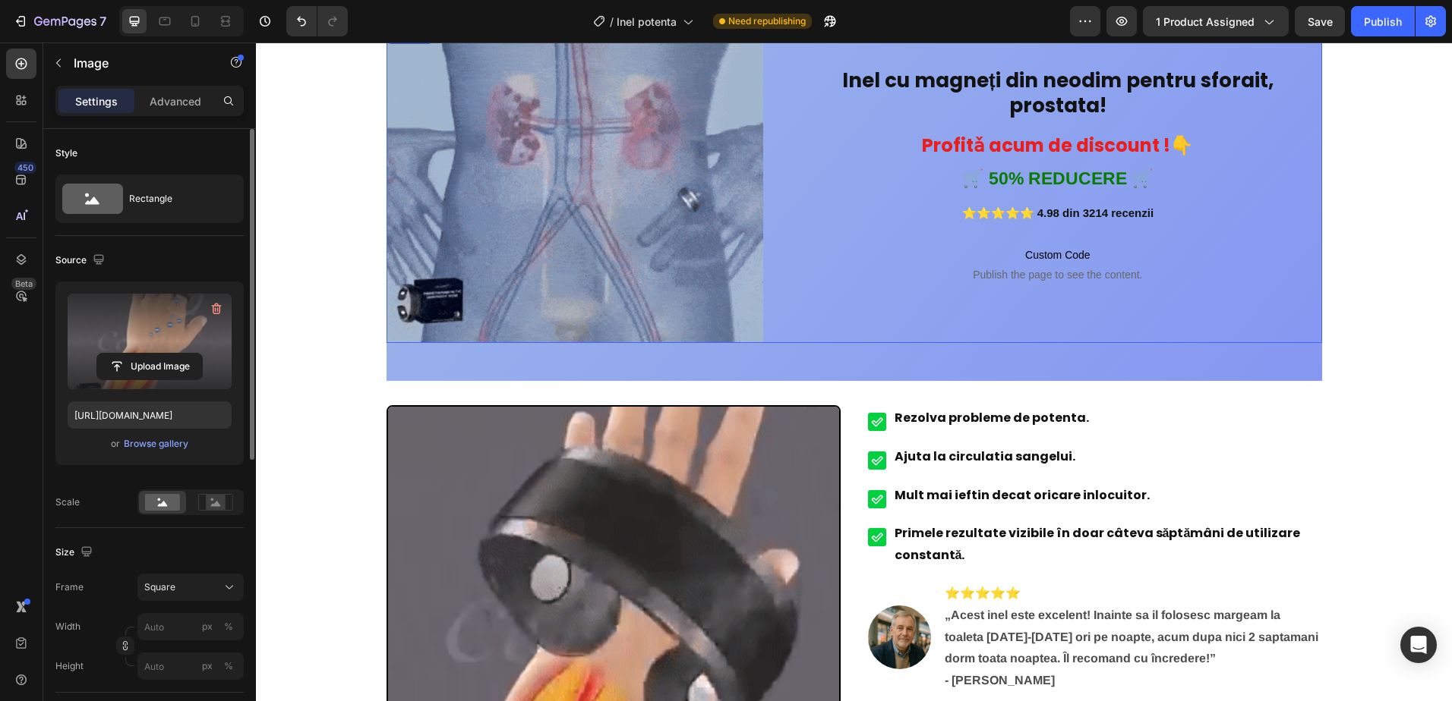
scroll to position [0, 0]
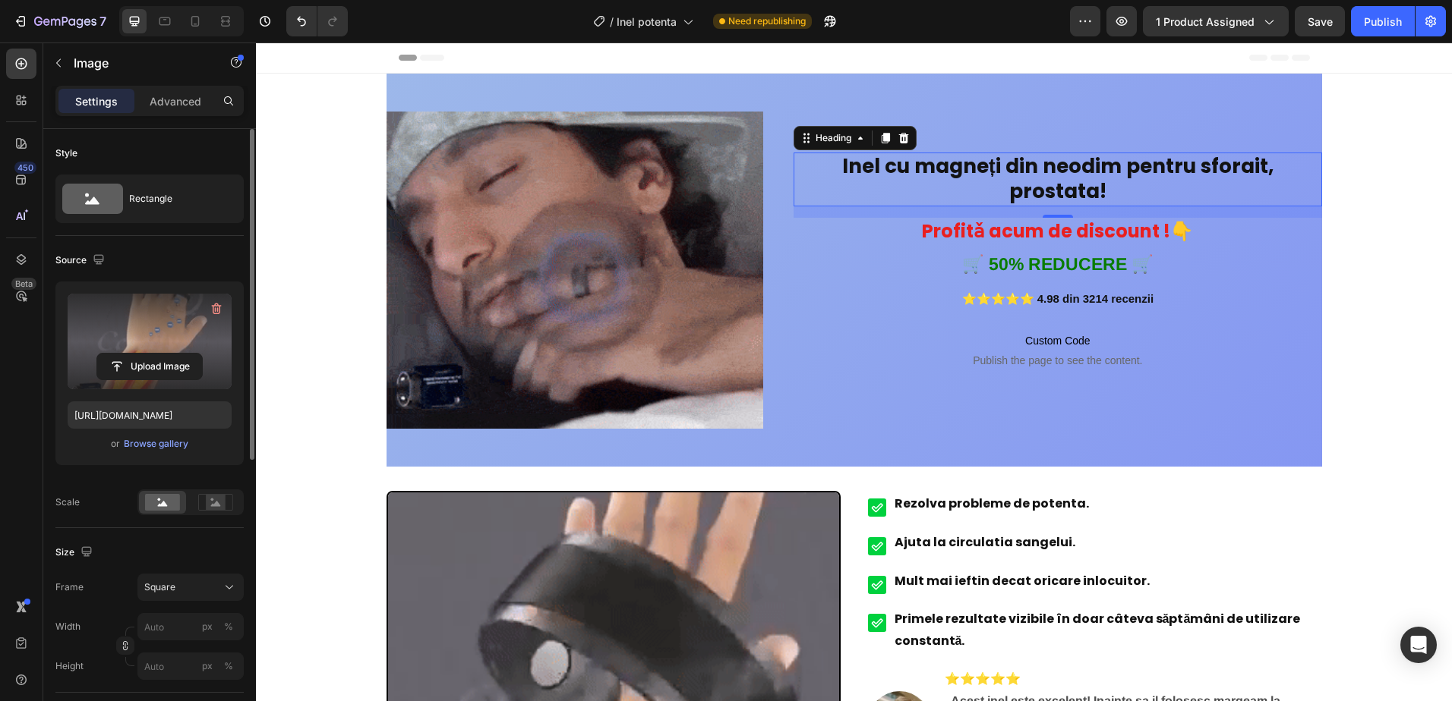
click at [1070, 188] on h2 "Inel cu magneți din neodim pentru sforait, prostata!" at bounding box center [1057, 180] width 528 height 55
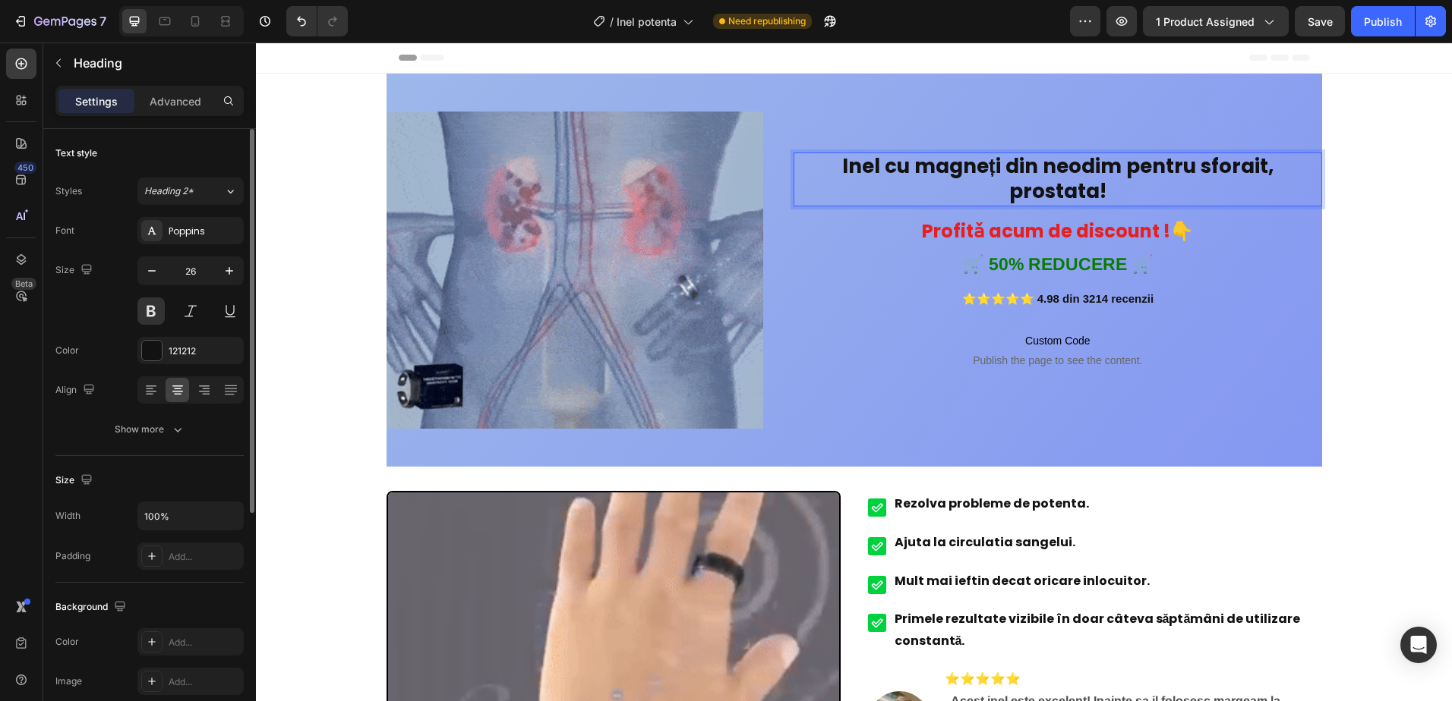
click at [1103, 188] on p "Inel cu magneți din neodim pentru sforait, prostata!" at bounding box center [1057, 180] width 525 height 52
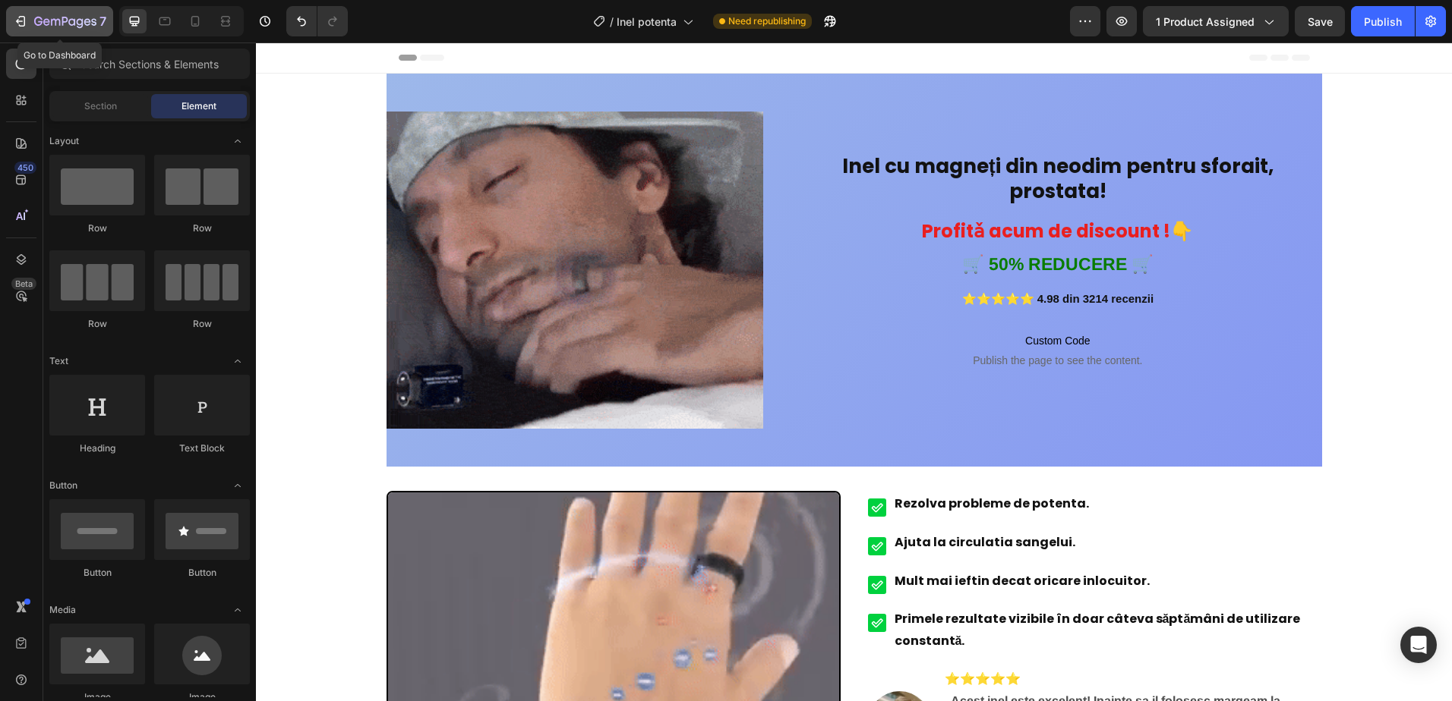
click at [20, 16] on icon "button" at bounding box center [22, 21] width 7 height 11
